Goal: Task Accomplishment & Management: Use online tool/utility

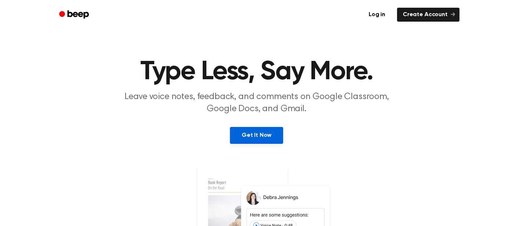
click at [276, 141] on link "Get It Now" at bounding box center [256, 135] width 53 height 17
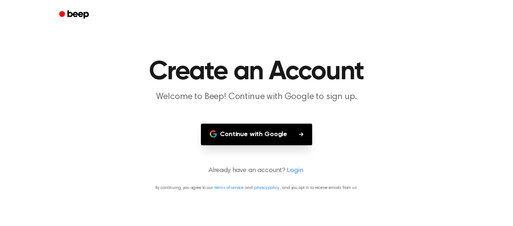
click at [295, 138] on button "Continue with Google" at bounding box center [256, 135] width 111 height 22
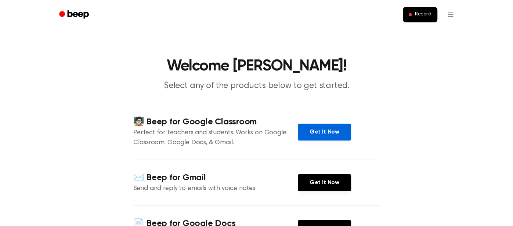
click at [336, 133] on link "Get It Now" at bounding box center [324, 132] width 53 height 17
click at [348, 128] on link "Get It Now" at bounding box center [324, 132] width 53 height 17
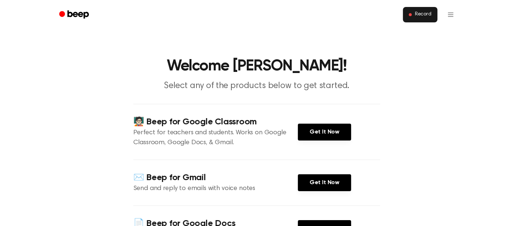
click at [418, 14] on span "Record" at bounding box center [423, 14] width 17 height 7
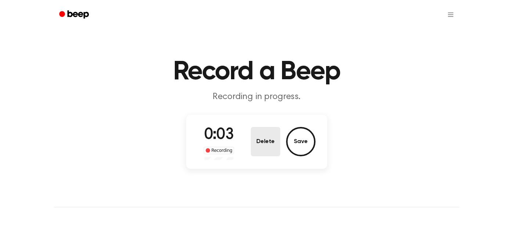
click at [252, 145] on button "Delete" at bounding box center [265, 141] width 29 height 29
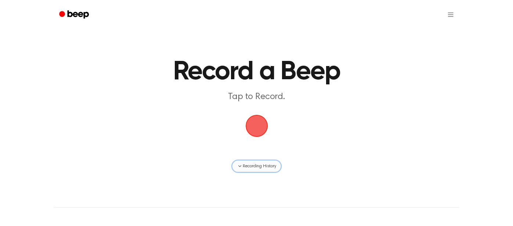
click at [240, 163] on icon "button" at bounding box center [240, 166] width 6 height 6
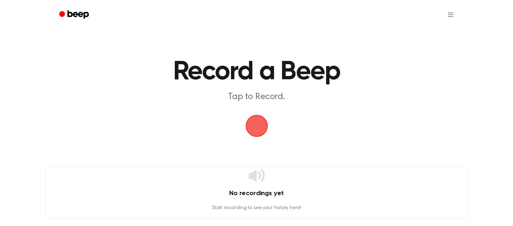
click at [250, 128] on span "button" at bounding box center [256, 126] width 21 height 21
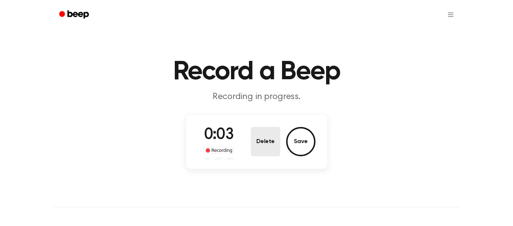
click at [256, 138] on button "Delete" at bounding box center [265, 141] width 29 height 29
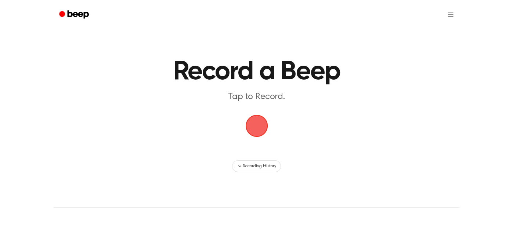
click at [249, 136] on span "button" at bounding box center [256, 126] width 21 height 21
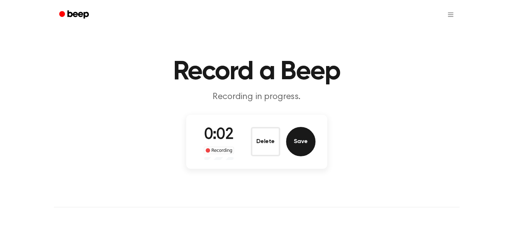
click at [293, 143] on button "Save" at bounding box center [300, 141] width 29 height 29
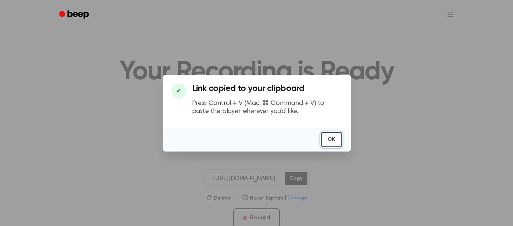
click at [332, 142] on button "OK" at bounding box center [331, 139] width 21 height 15
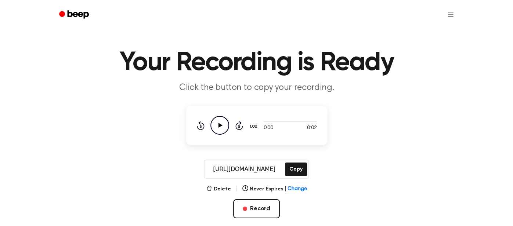
scroll to position [12, 0]
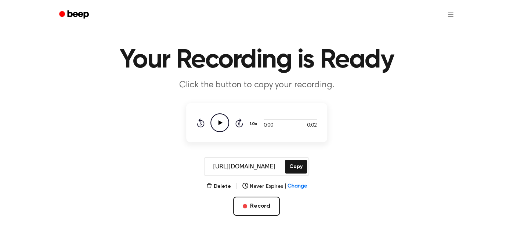
click at [217, 119] on icon "Play Audio" at bounding box center [219, 122] width 19 height 19
click at [221, 122] on icon "Play Audio" at bounding box center [219, 122] width 19 height 19
click at [220, 124] on icon "Play Audio" at bounding box center [219, 122] width 19 height 19
click at [219, 118] on icon "Play Audio" at bounding box center [219, 122] width 19 height 19
click at [220, 128] on icon "Play Audio" at bounding box center [219, 122] width 19 height 19
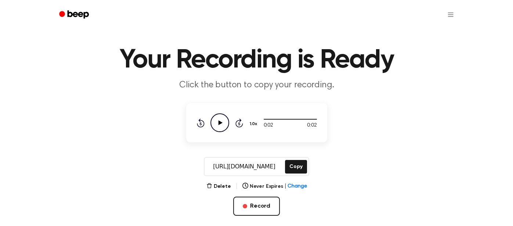
click at [219, 125] on icon "Play Audio" at bounding box center [219, 122] width 19 height 19
click at [294, 168] on button "Copy" at bounding box center [296, 167] width 22 height 14
